Goal: Task Accomplishment & Management: Complete application form

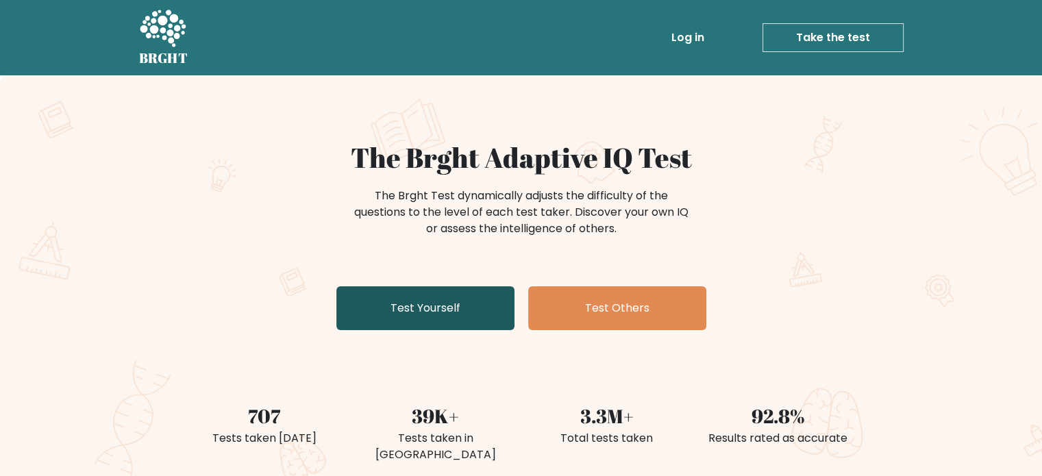
click at [474, 309] on link "Test Yourself" at bounding box center [425, 308] width 178 height 44
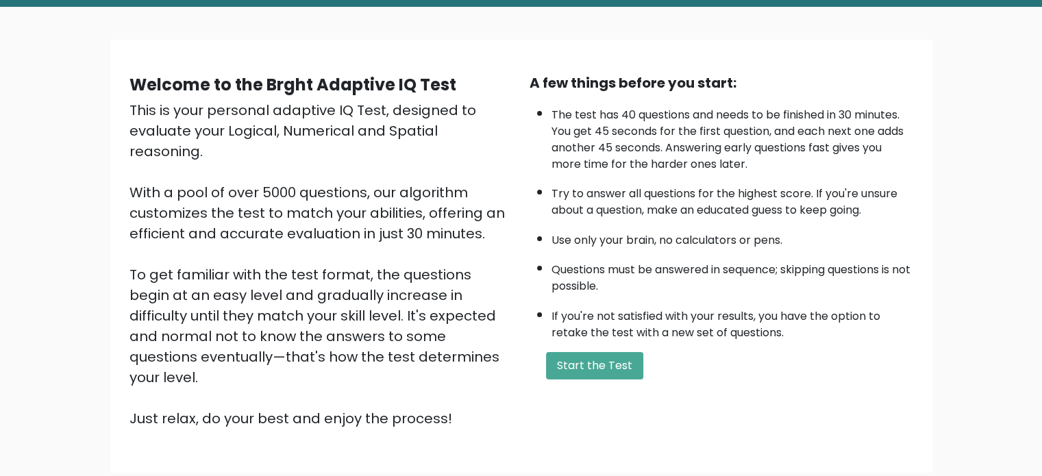
scroll to position [137, 0]
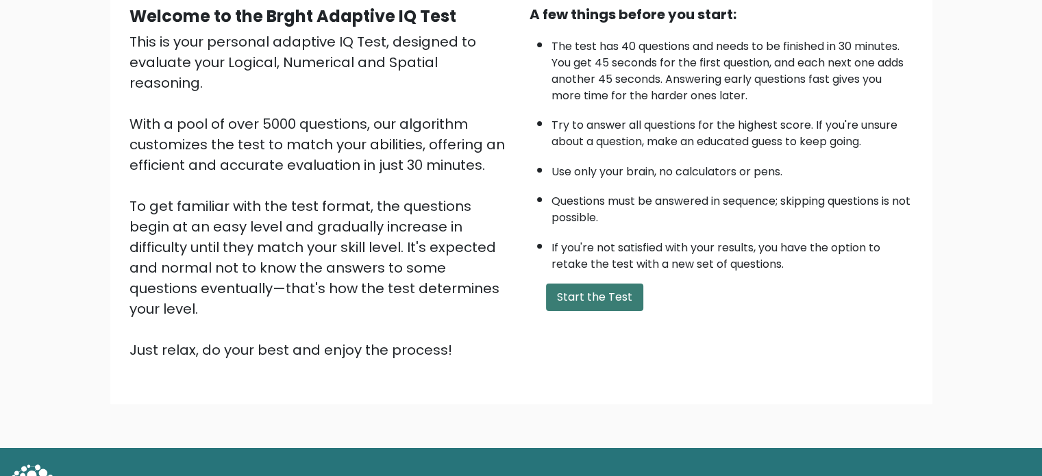
click at [574, 297] on button "Start the Test" at bounding box center [594, 297] width 97 height 27
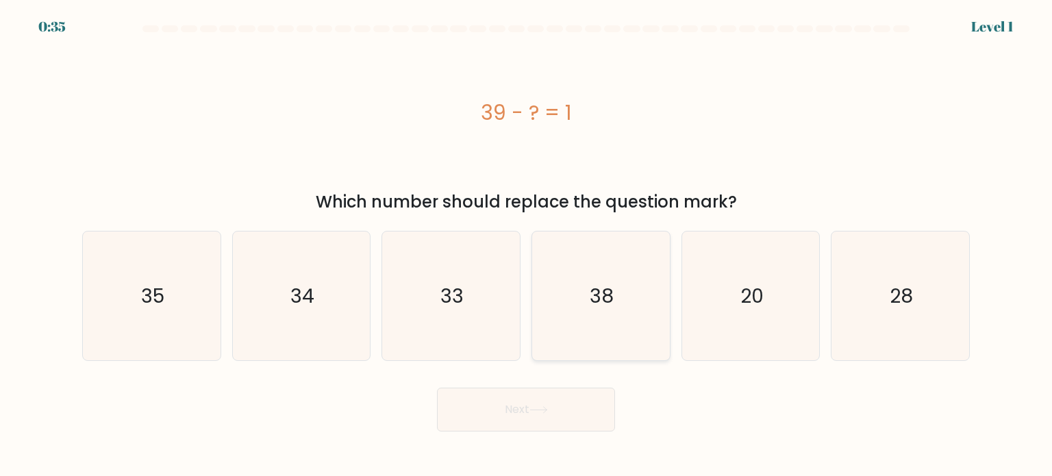
click at [573, 262] on icon "38" at bounding box center [600, 296] width 129 height 129
click at [527, 245] on input "d. 38" at bounding box center [526, 241] width 1 height 7
radio input "true"
click at [510, 426] on button "Next" at bounding box center [526, 410] width 178 height 44
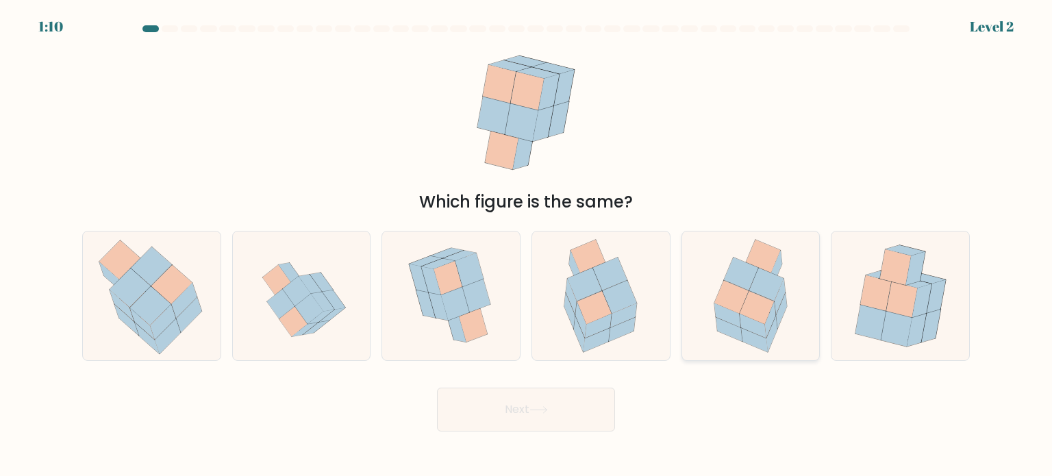
click at [760, 297] on icon at bounding box center [757, 307] width 34 height 33
click at [527, 245] on input "e." at bounding box center [526, 241] width 1 height 7
radio input "true"
click at [508, 402] on button "Next" at bounding box center [526, 410] width 178 height 44
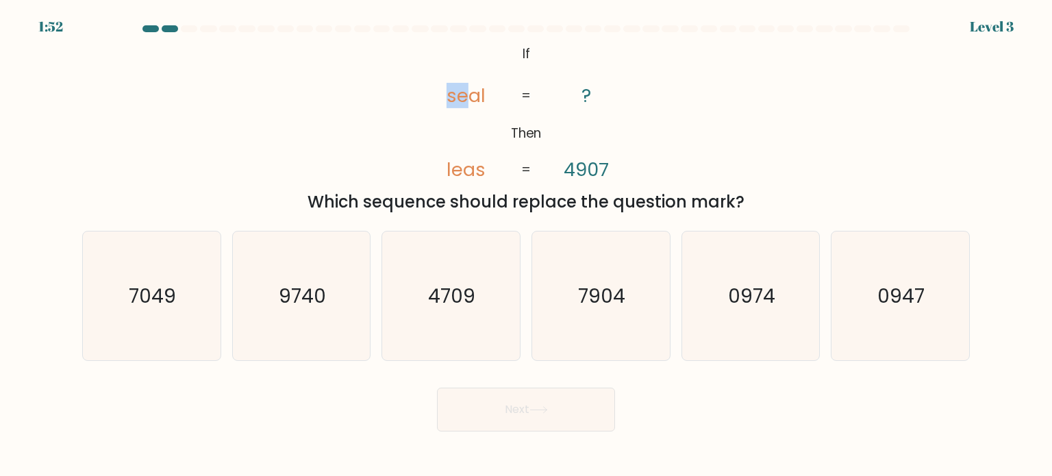
drag, startPoint x: 425, startPoint y: 101, endPoint x: 472, endPoint y: 102, distance: 47.3
click at [472, 102] on icon "@import url('https://fonts.googleapis.com/css?family=Abril+Fatface:400,100,100i…" at bounding box center [526, 112] width 232 height 143
click at [552, 101] on icon "@import url('https://fonts.googleapis.com/css?family=Abril+Fatface:400,100,100i…" at bounding box center [526, 112] width 232 height 143
drag, startPoint x: 558, startPoint y: 92, endPoint x: 654, endPoint y: 92, distance: 95.9
click at [653, 92] on div "@import url('https://fonts.googleapis.com/css?family=Abril+Fatface:400,100,100i…" at bounding box center [526, 127] width 904 height 173
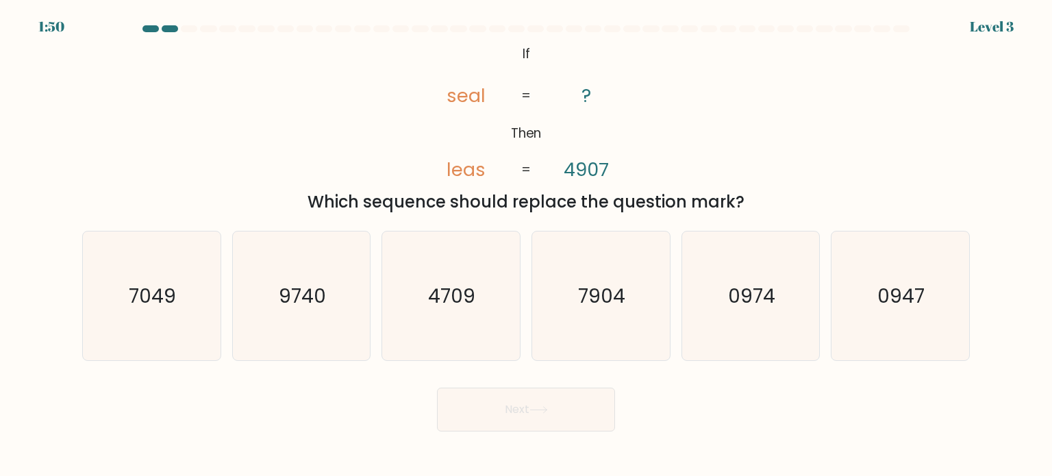
click at [656, 125] on div "@import url('https://fonts.googleapis.com/css?family=Abril+Fatface:400,100,100i…" at bounding box center [526, 127] width 904 height 173
drag, startPoint x: 439, startPoint y: 172, endPoint x: 497, endPoint y: 179, distance: 58.6
click at [497, 179] on icon "@import url('https://fonts.googleapis.com/css?family=Abril+Fatface:400,100,100i…" at bounding box center [526, 112] width 232 height 143
click at [608, 185] on div "@import url('https://fonts.googleapis.com/css?family=Abril+Fatface:400,100,100i…" at bounding box center [526, 127] width 904 height 173
click at [753, 179] on div "@import url('https://fonts.googleapis.com/css?family=Abril+Fatface:400,100,100i…" at bounding box center [526, 127] width 904 height 173
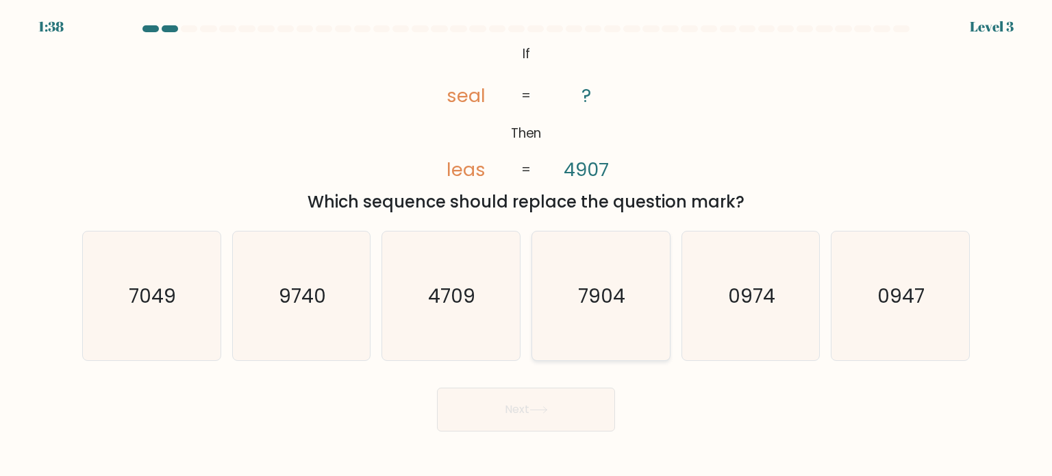
click at [614, 306] on text "7904" at bounding box center [602, 295] width 47 height 27
click at [527, 245] on input "d. 7904" at bounding box center [526, 241] width 1 height 7
radio input "true"
click at [562, 417] on button "Next" at bounding box center [526, 410] width 178 height 44
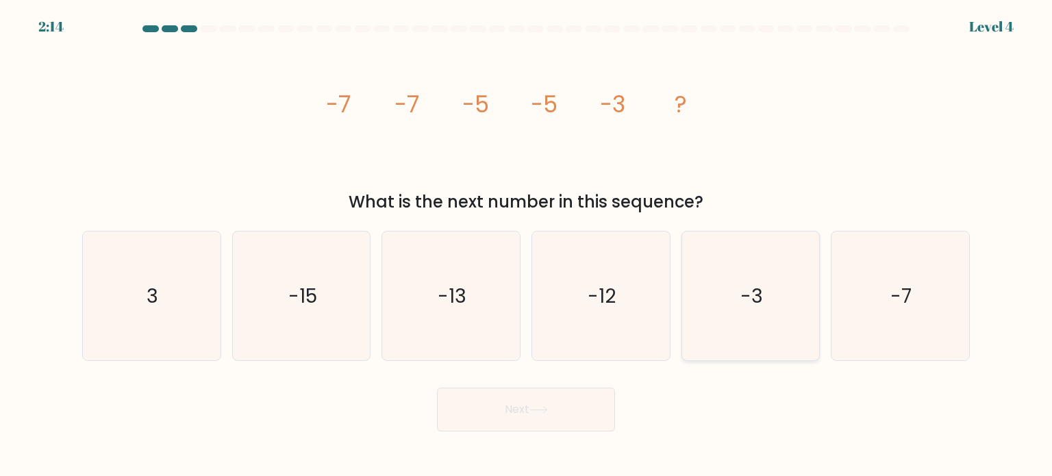
click at [741, 303] on text "-3" at bounding box center [751, 295] width 23 height 27
click at [527, 245] on input "e. -3" at bounding box center [526, 241] width 1 height 7
radio input "true"
click at [538, 410] on icon at bounding box center [538, 410] width 16 height 6
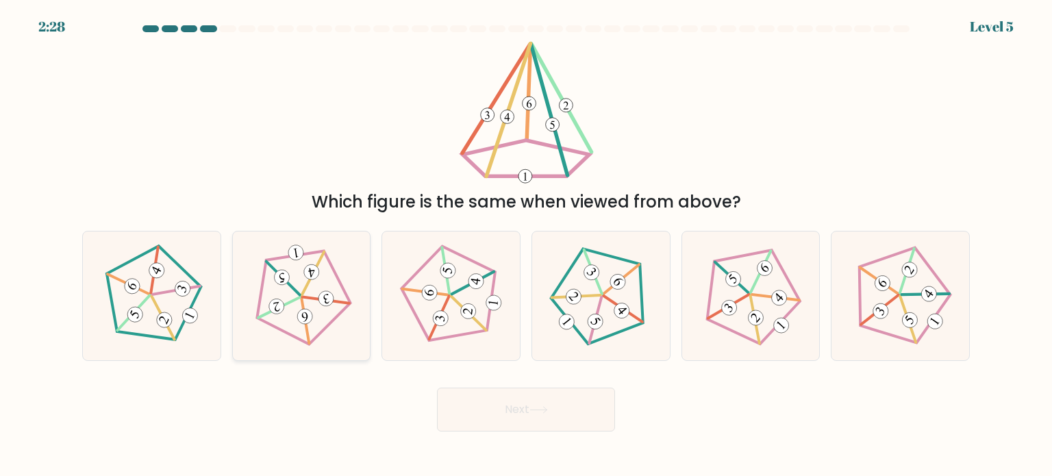
click at [314, 295] on icon at bounding box center [301, 295] width 103 height 103
click at [526, 245] on input "b." at bounding box center [526, 241] width 1 height 7
radio input "true"
click at [526, 404] on button "Next" at bounding box center [526, 410] width 178 height 44
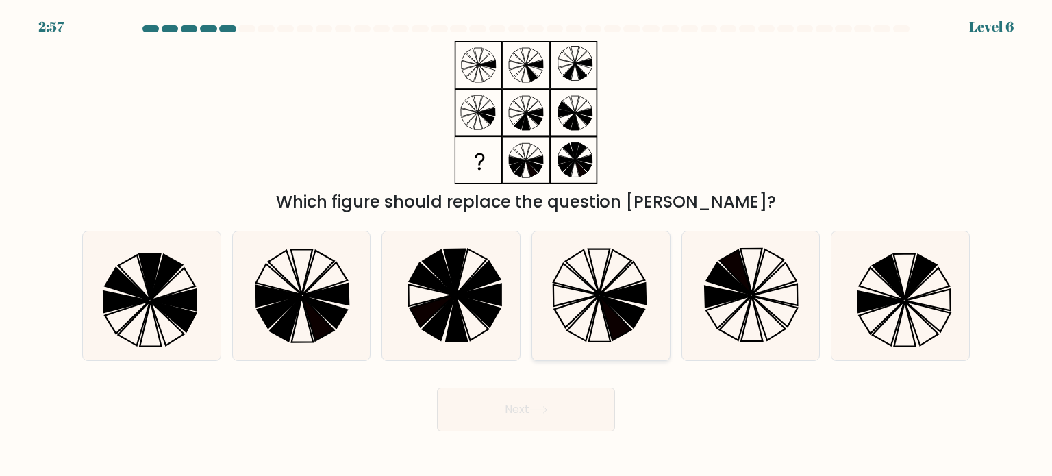
click at [612, 284] on icon at bounding box center [600, 296] width 129 height 129
click at [527, 245] on input "d." at bounding box center [526, 241] width 1 height 7
radio input "true"
click at [536, 425] on button "Next" at bounding box center [526, 410] width 178 height 44
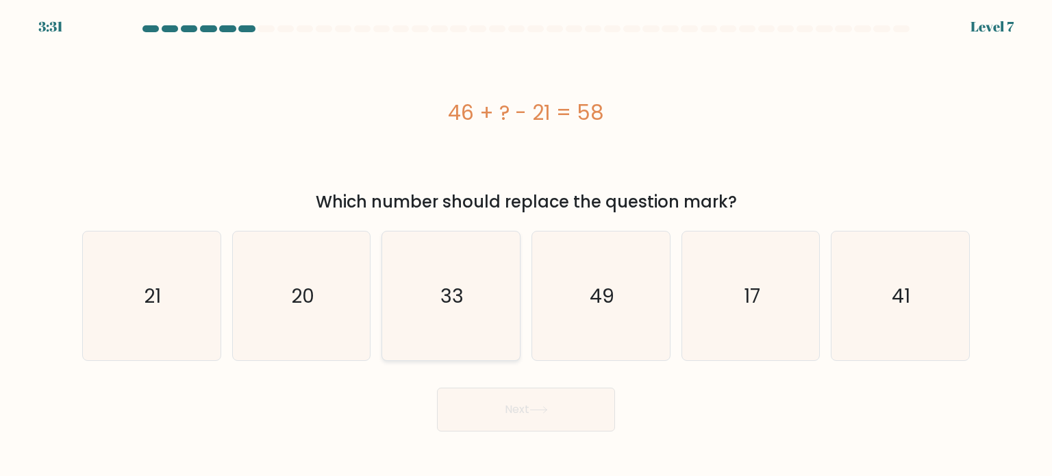
click at [438, 276] on icon "33" at bounding box center [450, 296] width 129 height 129
click at [526, 245] on input "c. 33" at bounding box center [526, 241] width 1 height 7
radio input "true"
click at [558, 409] on button "Next" at bounding box center [526, 410] width 178 height 44
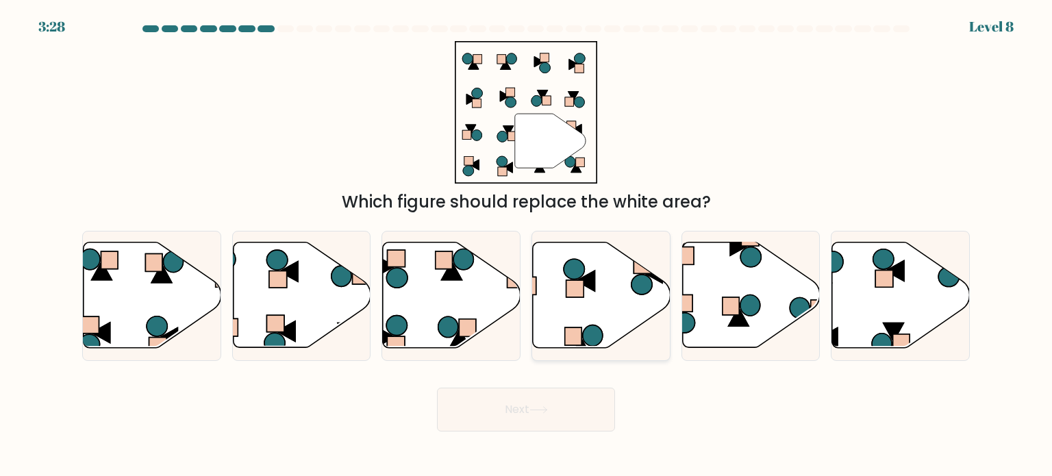
click at [570, 282] on rect at bounding box center [575, 288] width 18 height 17
click at [527, 245] on input "d." at bounding box center [526, 241] width 1 height 7
radio input "true"
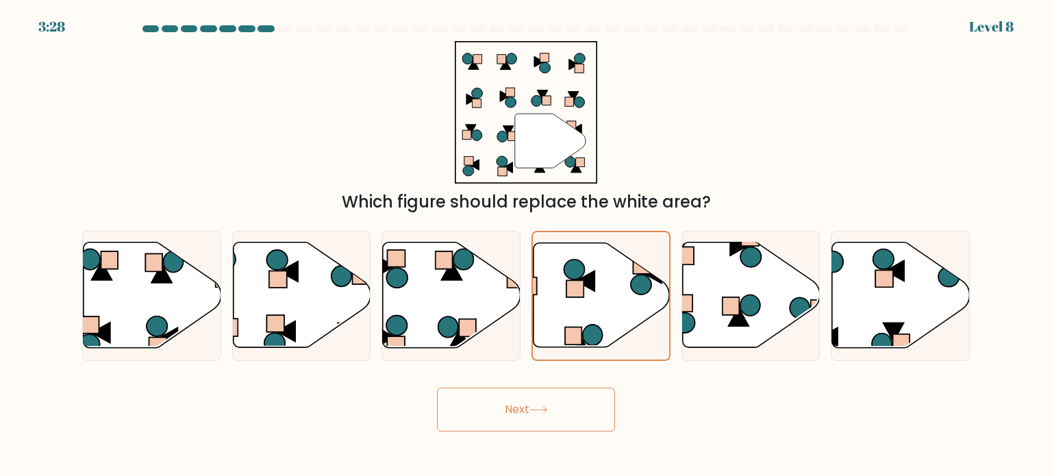
click at [542, 409] on icon at bounding box center [538, 410] width 18 height 8
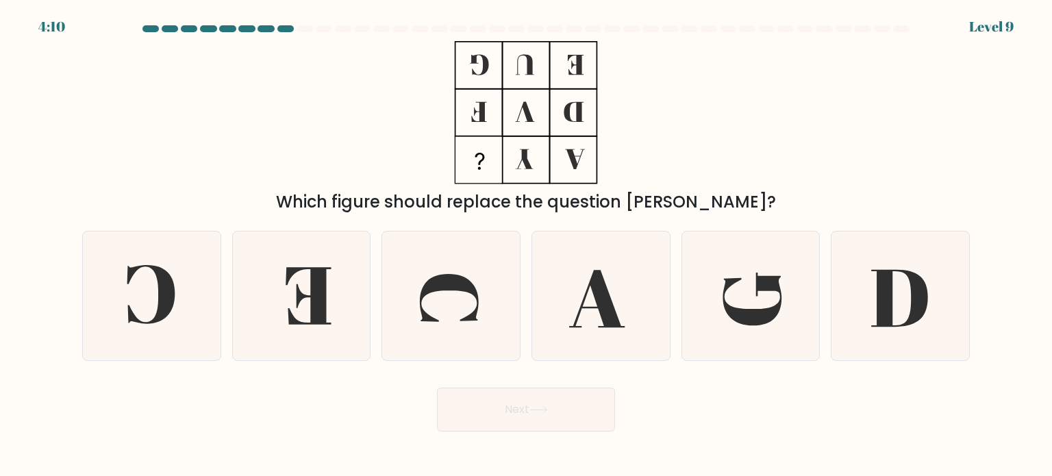
click at [282, 29] on div at bounding box center [285, 28] width 16 height 7
click at [274, 27] on at bounding box center [526, 28] width 770 height 7
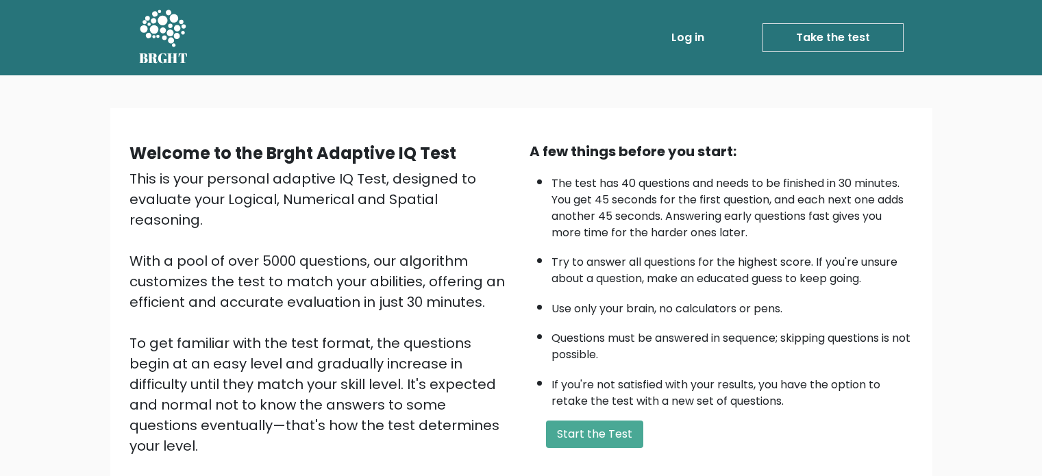
scroll to position [137, 0]
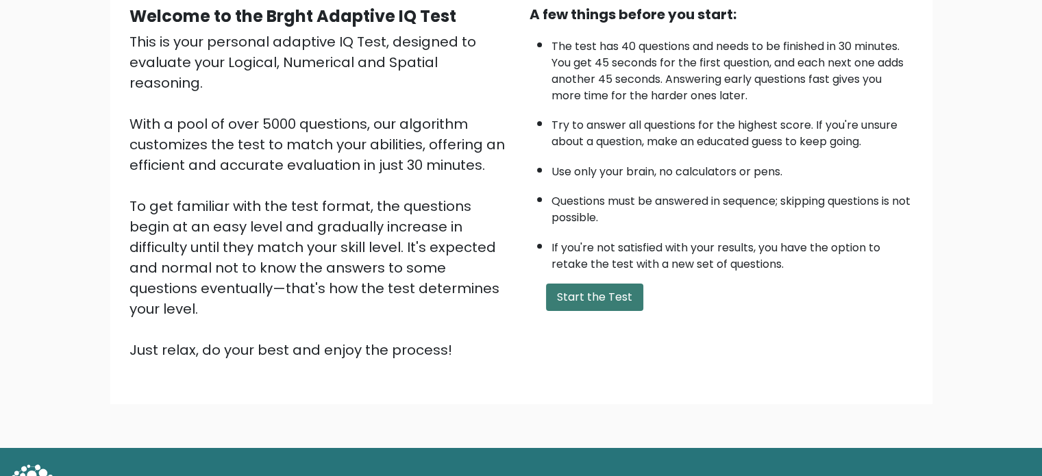
click at [610, 297] on button "Start the Test" at bounding box center [594, 297] width 97 height 27
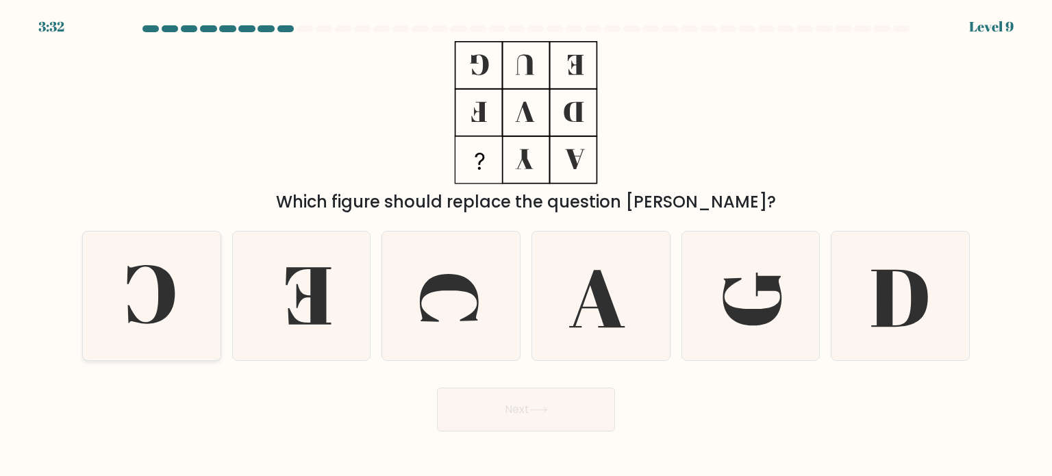
click at [91, 279] on icon at bounding box center [151, 296] width 129 height 129
click at [526, 245] on input "a." at bounding box center [526, 241] width 1 height 7
radio input "true"
click at [496, 416] on button "Next" at bounding box center [526, 410] width 178 height 44
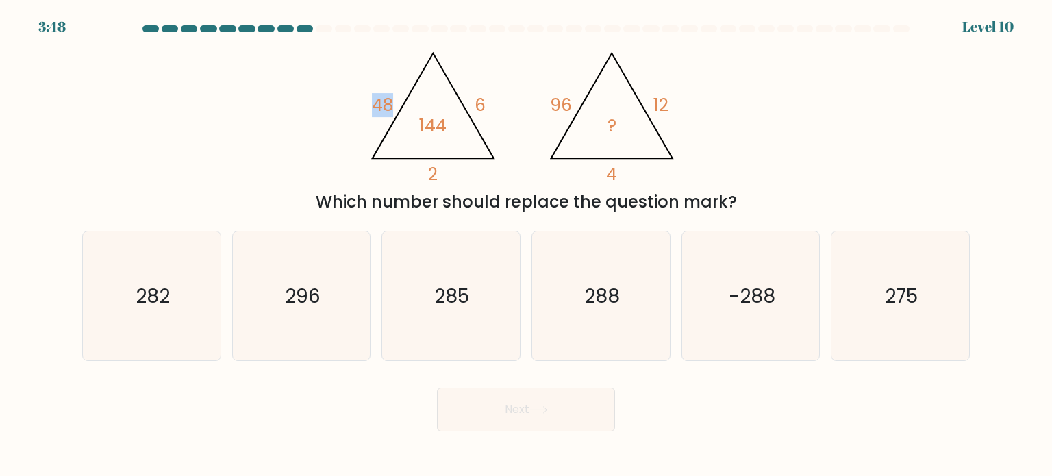
drag, startPoint x: 391, startPoint y: 106, endPoint x: 356, endPoint y: 106, distance: 34.9
click at [356, 106] on div "@import url('https://fonts.googleapis.com/css?family=Abril+Fatface:400,100,100i…" at bounding box center [526, 127] width 904 height 173
drag, startPoint x: 520, startPoint y: 107, endPoint x: 476, endPoint y: 106, distance: 43.8
click at [476, 106] on icon "@import url('https://fonts.googleapis.com/css?family=Abril+Fatface:400,100,100i…" at bounding box center [526, 112] width 329 height 143
click at [534, 58] on icon "@import url('https://fonts.googleapis.com/css?family=Abril+Fatface:400,100,100i…" at bounding box center [526, 112] width 329 height 143
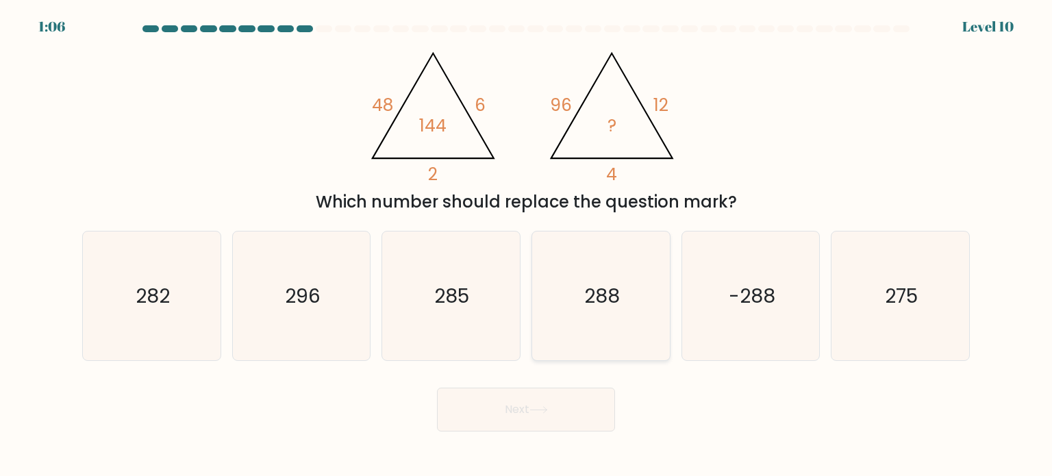
click at [603, 291] on text "288" at bounding box center [602, 295] width 36 height 27
click at [527, 245] on input "d. 288" at bounding box center [526, 241] width 1 height 7
radio input "true"
click at [557, 410] on button "Next" at bounding box center [526, 410] width 178 height 44
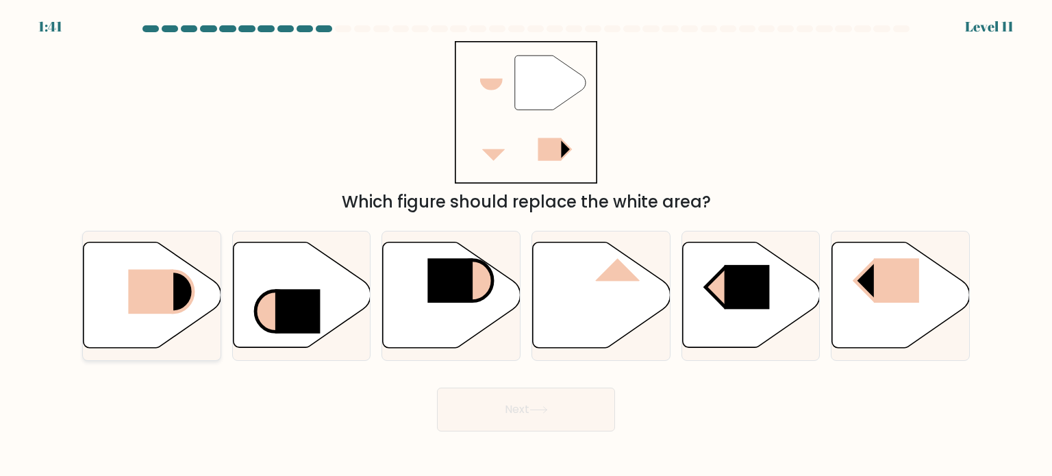
click at [164, 286] on rect at bounding box center [150, 292] width 45 height 45
click at [526, 245] on input "a." at bounding box center [526, 241] width 1 height 7
radio input "true"
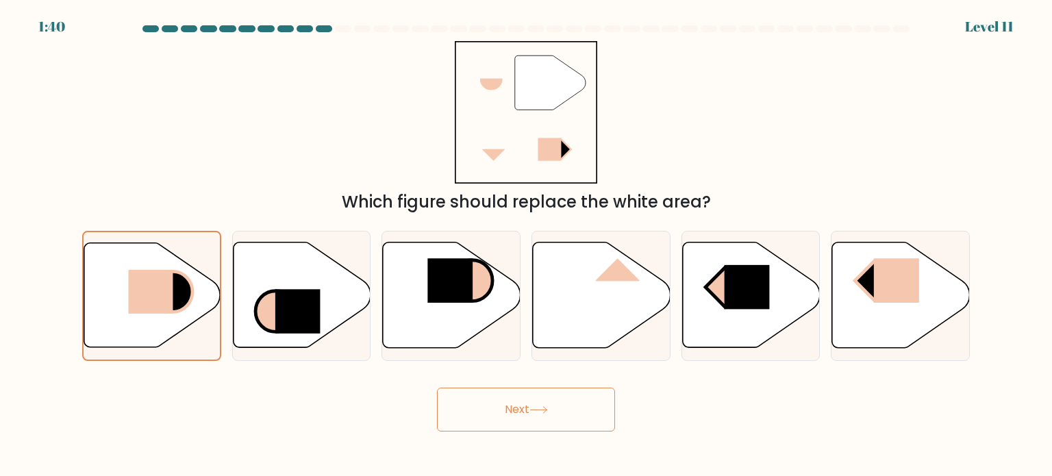
click at [564, 405] on button "Next" at bounding box center [526, 410] width 178 height 44
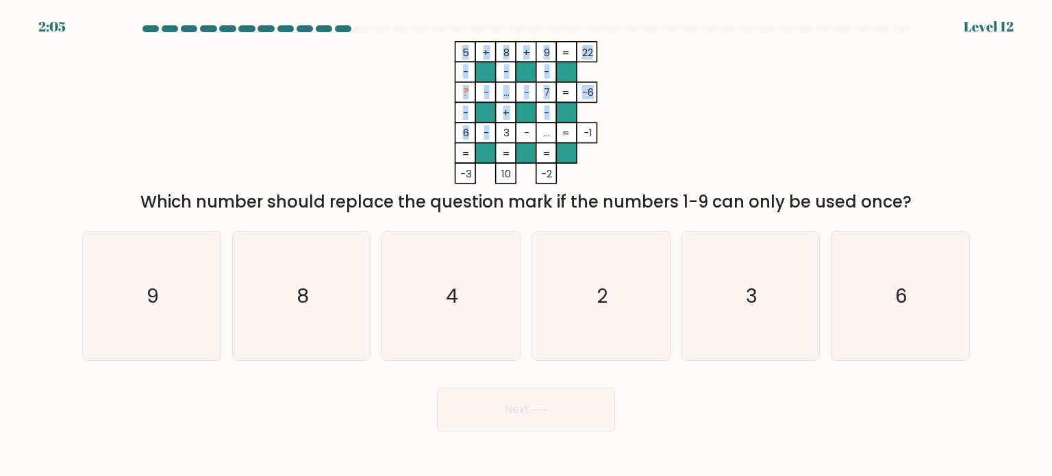
drag, startPoint x: 512, startPoint y: 133, endPoint x: 489, endPoint y: 134, distance: 22.6
click at [489, 134] on icon "5 + 8 + 9 22 - - - ? - ... - 7 -6 - + - 6 - 3 - ... = -1 = = = = -3 10 -2 =" at bounding box center [526, 112] width 411 height 143
click at [505, 137] on tspan "3" at bounding box center [506, 132] width 6 height 14
drag, startPoint x: 499, startPoint y: 86, endPoint x: 503, endPoint y: 93, distance: 8.4
click at [503, 93] on icon "5 + 8 + 9 22 - - - ? - ... - 7 -6 - + - 6 - 3 - ... = -1 = = = = -3 10 -2 =" at bounding box center [526, 112] width 411 height 143
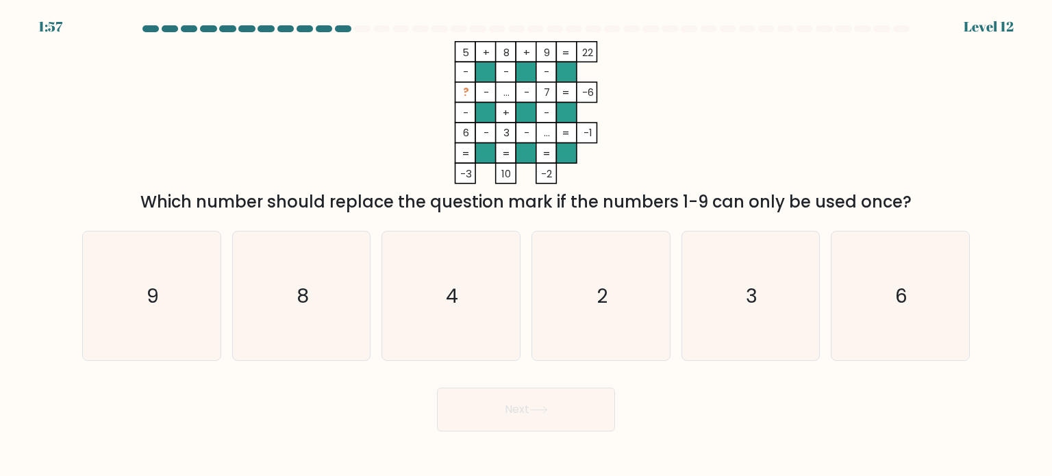
click at [524, 92] on tspan "-" at bounding box center [526, 92] width 5 height 14
click at [499, 91] on rect at bounding box center [506, 92] width 21 height 21
click at [549, 131] on tspan "..." at bounding box center [547, 132] width 6 height 14
click at [501, 92] on rect at bounding box center [506, 92] width 21 height 21
click at [503, 92] on tspan "..." at bounding box center [506, 92] width 6 height 14
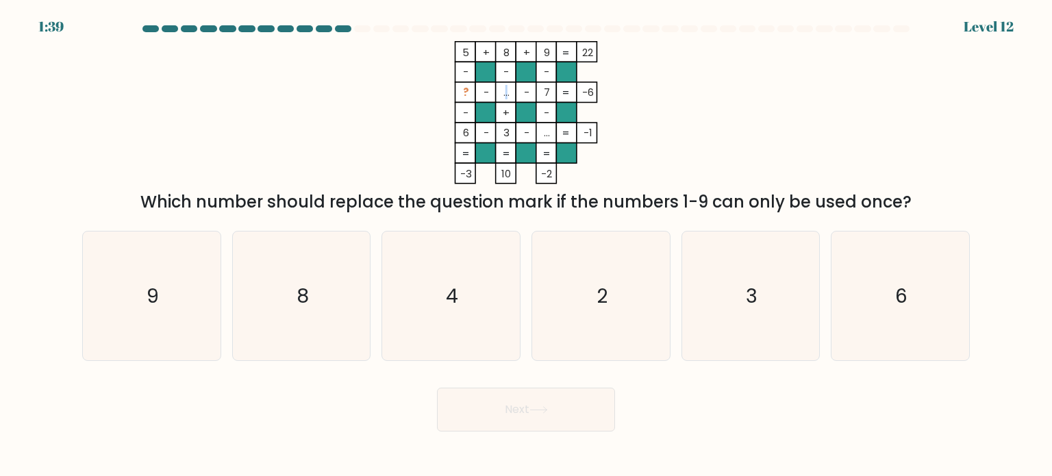
click at [503, 92] on tspan "..." at bounding box center [506, 92] width 6 height 14
click at [579, 283] on icon "2" at bounding box center [600, 296] width 129 height 129
click at [527, 245] on input "d. 2" at bounding box center [526, 241] width 1 height 7
radio input "true"
click at [559, 419] on button "Next" at bounding box center [526, 410] width 178 height 44
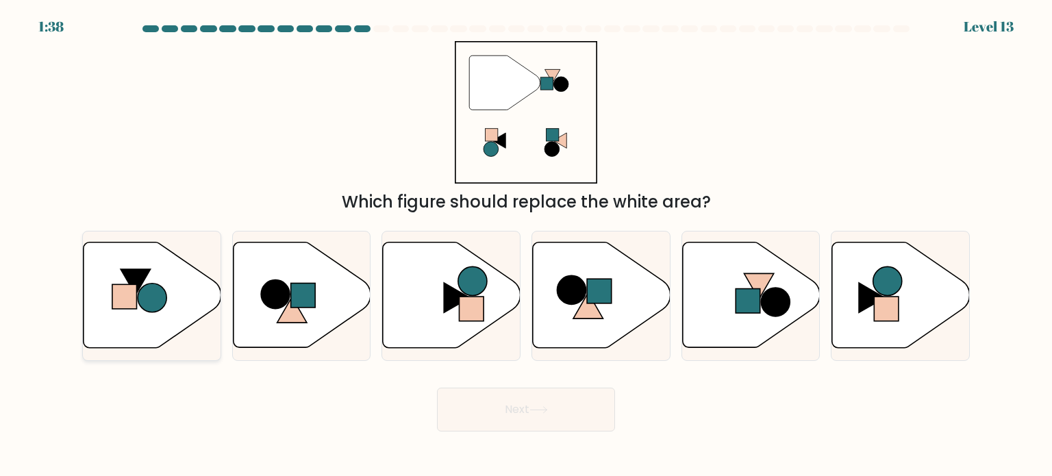
click at [142, 292] on circle at bounding box center [152, 298] width 29 height 29
click at [526, 245] on input "a." at bounding box center [526, 241] width 1 height 7
radio input "true"
click at [492, 416] on button "Next" at bounding box center [526, 410] width 178 height 44
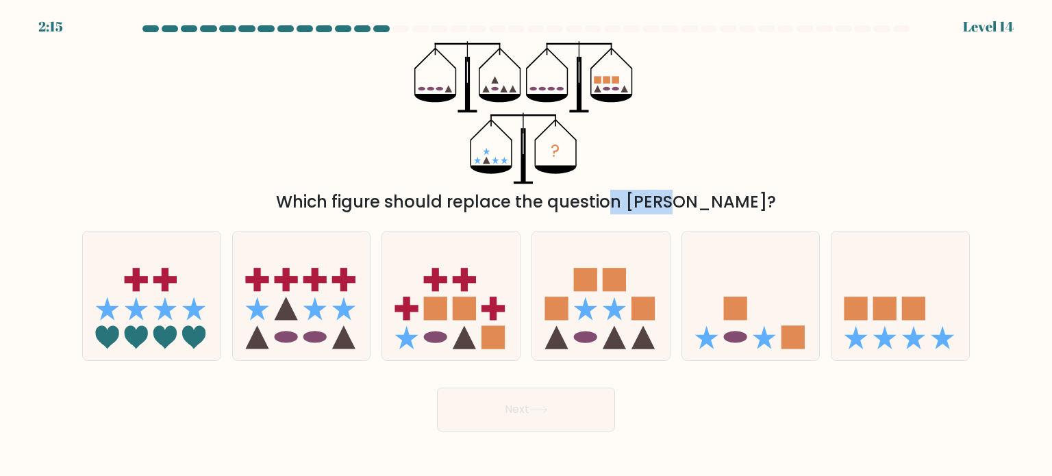
drag, startPoint x: 542, startPoint y: 209, endPoint x: 608, endPoint y: 207, distance: 65.8
click at [606, 207] on div "Which figure should replace the question [PERSON_NAME]?" at bounding box center [525, 202] width 871 height 25
click at [649, 207] on div "Which figure should replace the question [PERSON_NAME]?" at bounding box center [525, 202] width 871 height 25
click at [432, 88] on ellipse at bounding box center [431, 88] width 8 height 3
drag, startPoint x: 499, startPoint y: 82, endPoint x: 472, endPoint y: 86, distance: 26.9
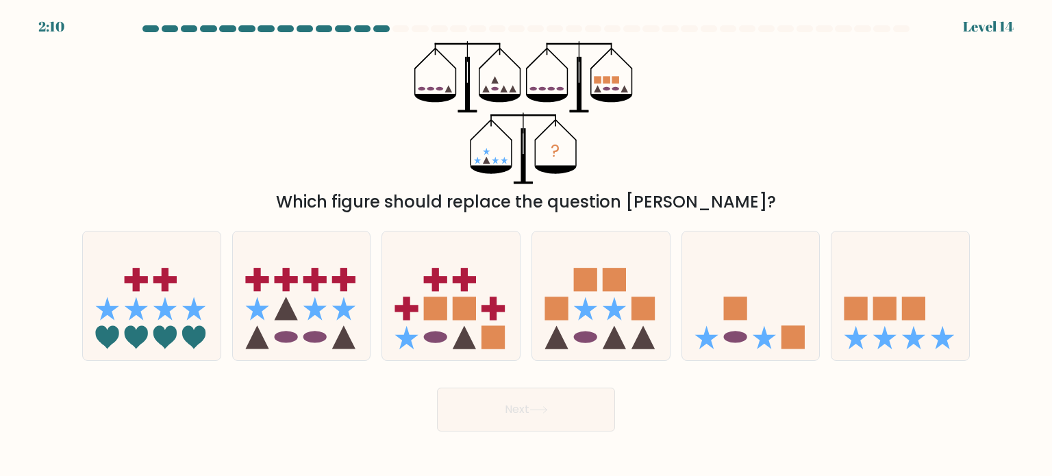
click at [475, 84] on icon "?" at bounding box center [525, 112] width 223 height 143
click at [493, 87] on ellipse at bounding box center [495, 88] width 8 height 3
click at [498, 81] on icon "?" at bounding box center [525, 112] width 223 height 143
click at [291, 323] on icon at bounding box center [302, 296] width 138 height 114
click at [526, 245] on input "b." at bounding box center [526, 241] width 1 height 7
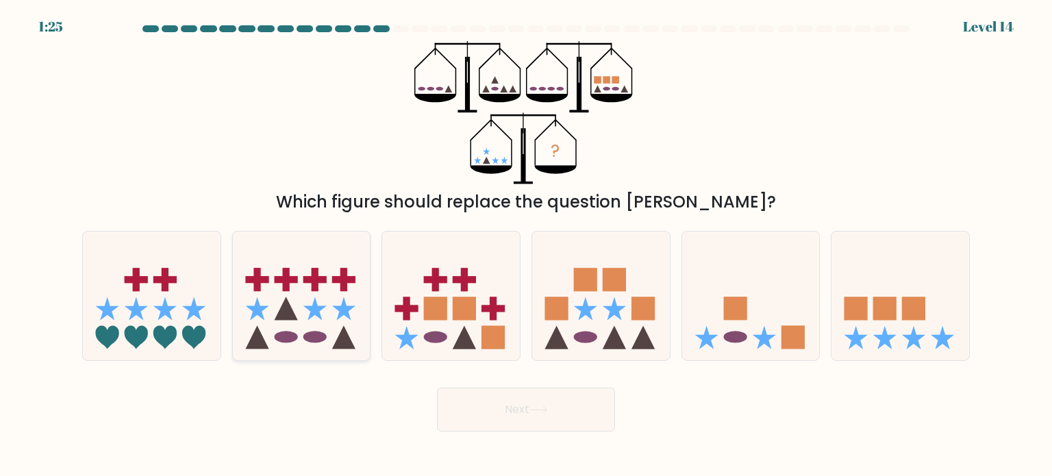
radio input "true"
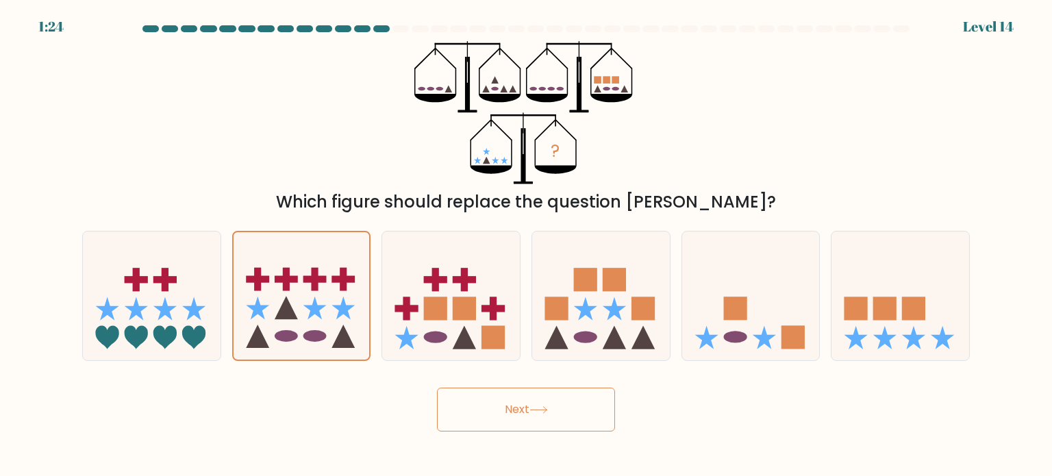
drag, startPoint x: 508, startPoint y: 394, endPoint x: 530, endPoint y: 404, distance: 24.2
click at [511, 395] on button "Next" at bounding box center [526, 410] width 178 height 44
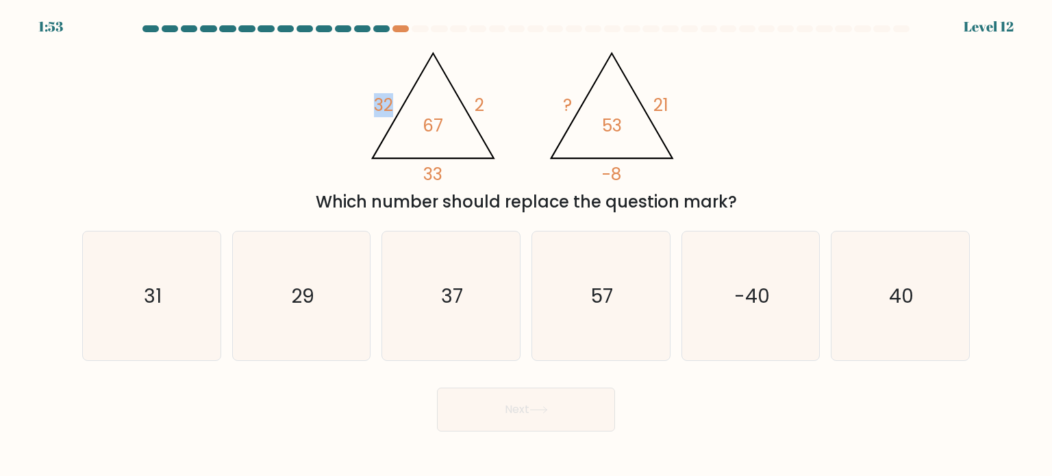
drag, startPoint x: 395, startPoint y: 106, endPoint x: 353, endPoint y: 105, distance: 41.1
click at [355, 105] on div "@import url('https://fonts.googleapis.com/css?family=Abril+Fatface:400,100,100i…" at bounding box center [526, 127] width 904 height 173
click at [488, 129] on icon "@import url('https://fonts.googleapis.com/css?family=Abril+Fatface:400,100,100i…" at bounding box center [526, 112] width 329 height 143
drag, startPoint x: 440, startPoint y: 132, endPoint x: 389, endPoint y: 132, distance: 50.7
click at [389, 132] on icon "@import url('https://fonts.googleapis.com/css?family=Abril+Fatface:400,100,100i…" at bounding box center [526, 112] width 329 height 143
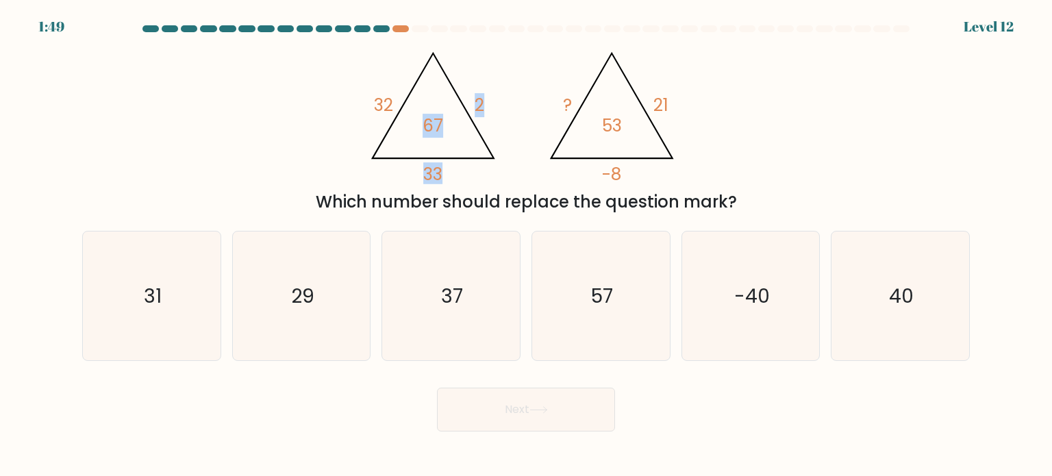
click at [467, 133] on icon "@import url('https://fonts.googleapis.com/css?family=Abril+Fatface:400,100,100i…" at bounding box center [526, 112] width 329 height 143
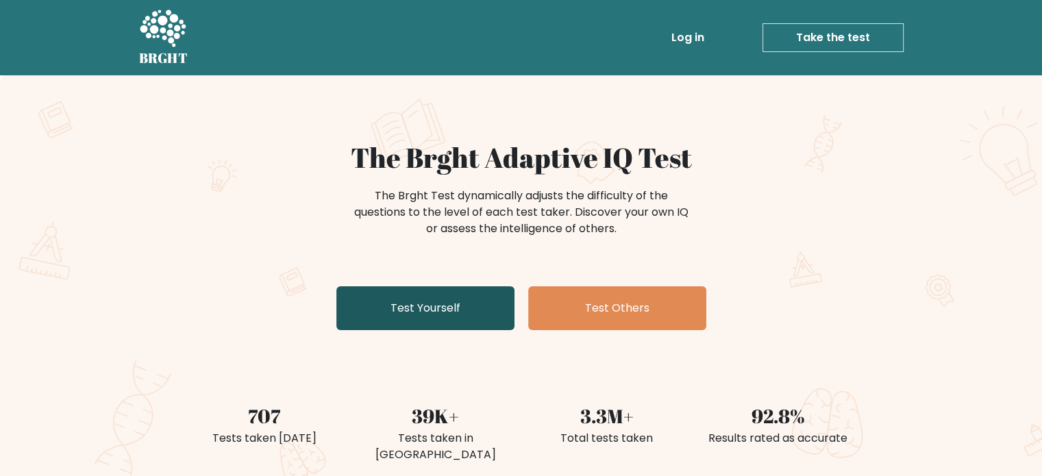
click at [422, 314] on link "Test Yourself" at bounding box center [425, 308] width 178 height 44
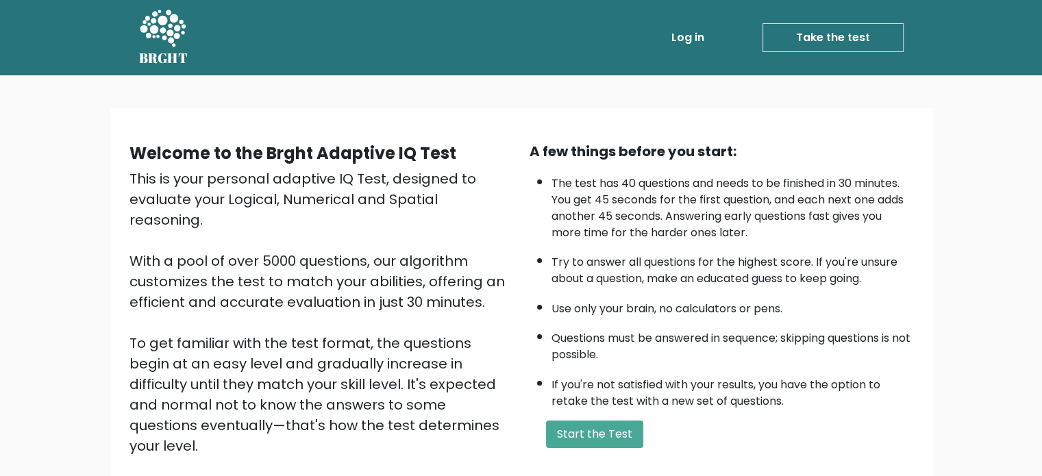
click at [602, 445] on div "A few things before you start: The test has 40 questions and needs to be finish…" at bounding box center [721, 319] width 400 height 356
click at [598, 428] on button "Start the Test" at bounding box center [594, 434] width 97 height 27
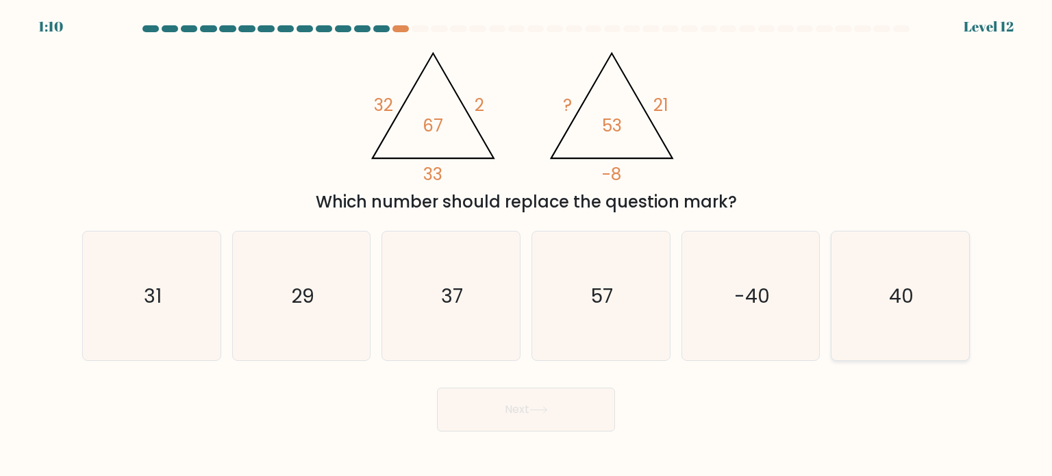
click at [939, 299] on icon "40" at bounding box center [900, 296] width 129 height 129
click at [527, 245] on input "f. 40" at bounding box center [526, 241] width 1 height 7
radio input "true"
click at [467, 424] on button "Next" at bounding box center [526, 410] width 178 height 44
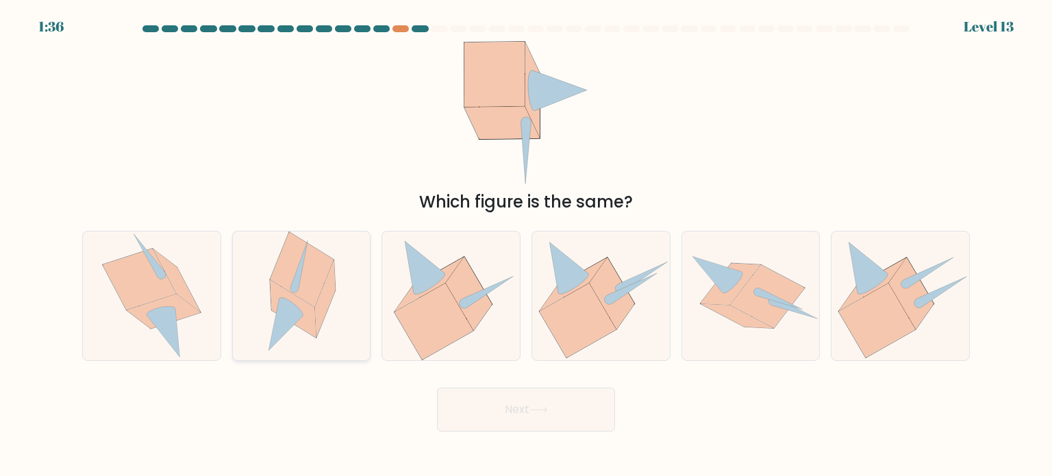
click at [280, 276] on icon at bounding box center [302, 269] width 64 height 75
click at [526, 245] on input "b." at bounding box center [526, 241] width 1 height 7
radio input "true"
click at [515, 401] on button "Next" at bounding box center [526, 410] width 178 height 44
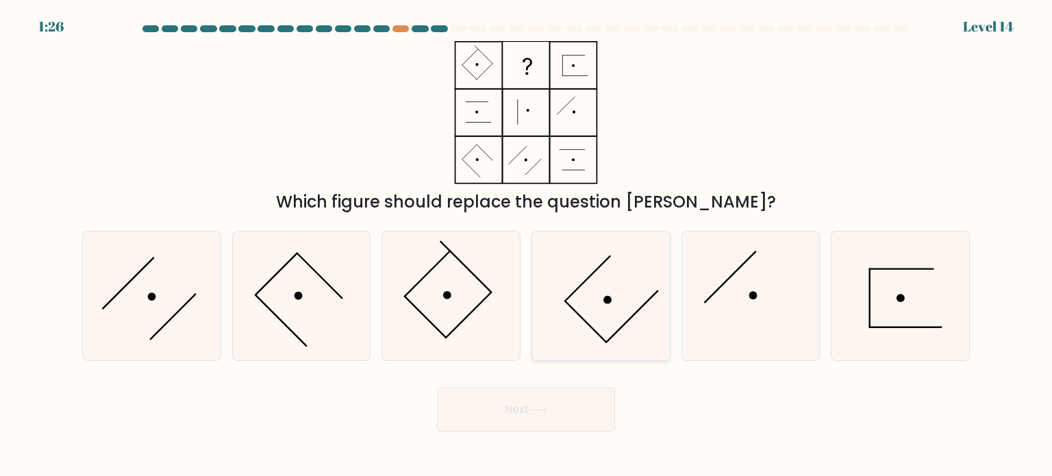
click at [633, 303] on icon at bounding box center [600, 296] width 129 height 129
click at [527, 245] on input "d." at bounding box center [526, 241] width 1 height 7
radio input "true"
click at [564, 416] on button "Next" at bounding box center [526, 410] width 178 height 44
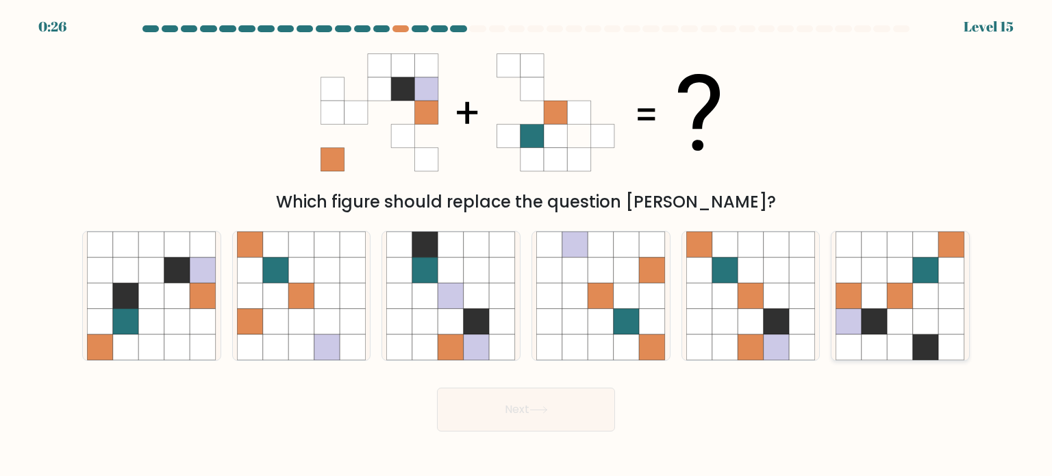
click at [901, 291] on icon at bounding box center [901, 296] width 26 height 26
click at [527, 245] on input "f." at bounding box center [526, 241] width 1 height 7
radio input "true"
click at [506, 425] on button "Next" at bounding box center [526, 410] width 178 height 44
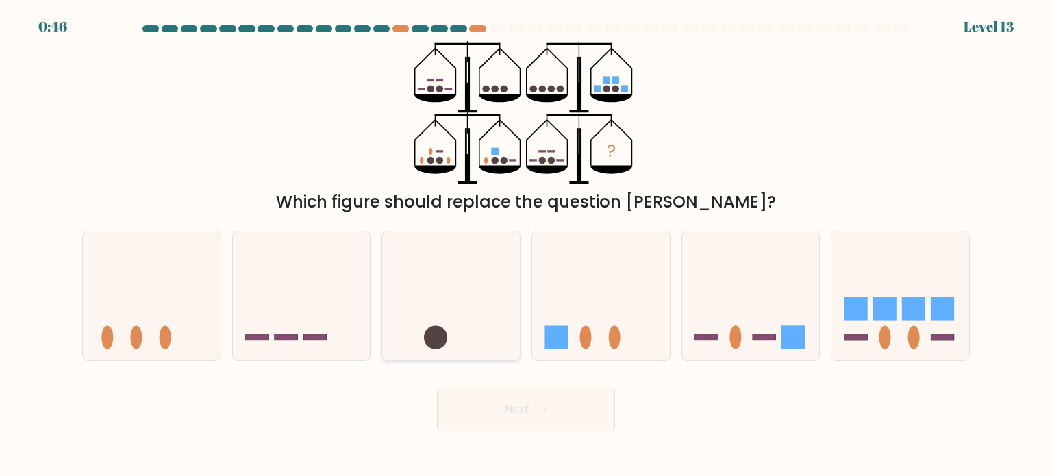
click at [477, 298] on icon at bounding box center [451, 296] width 138 height 114
click at [526, 245] on input "c." at bounding box center [526, 241] width 1 height 7
radio input "true"
click at [533, 412] on icon at bounding box center [538, 410] width 18 height 8
